Goal: Check status: Check status

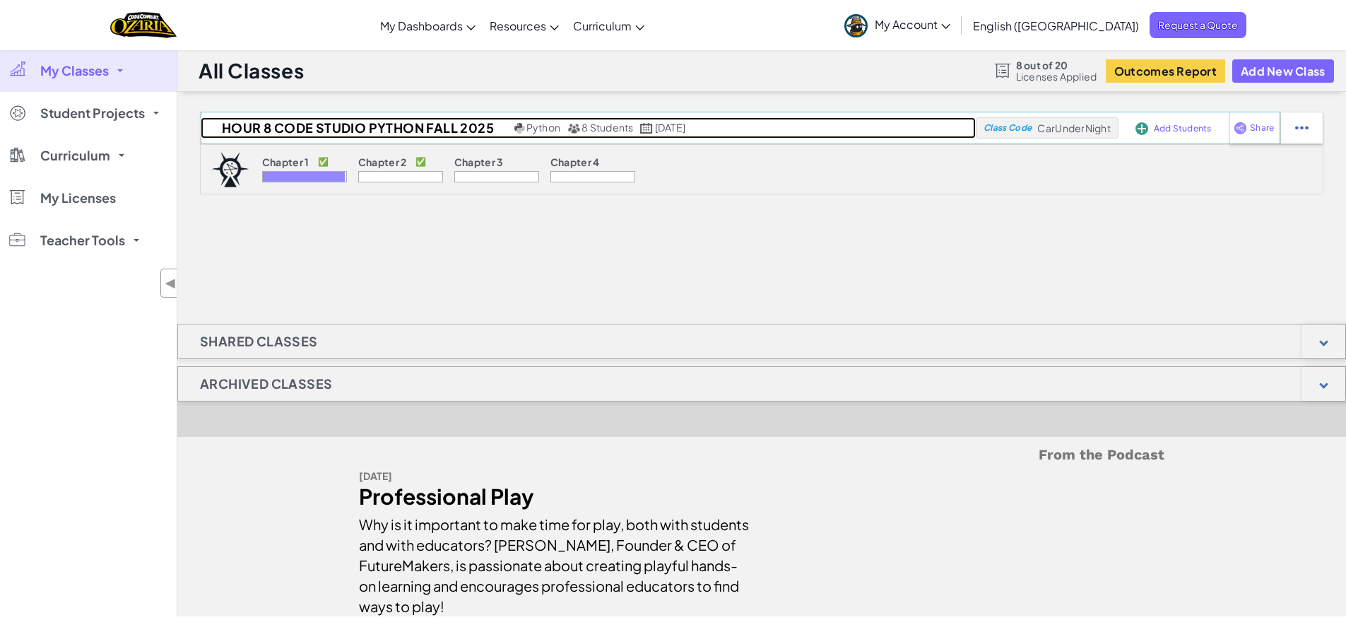
click at [261, 126] on h2 "Hour 8 Code Studio Python Fall 2025" at bounding box center [356, 127] width 310 height 21
